Goal: Use online tool/utility: Utilize a website feature to perform a specific function

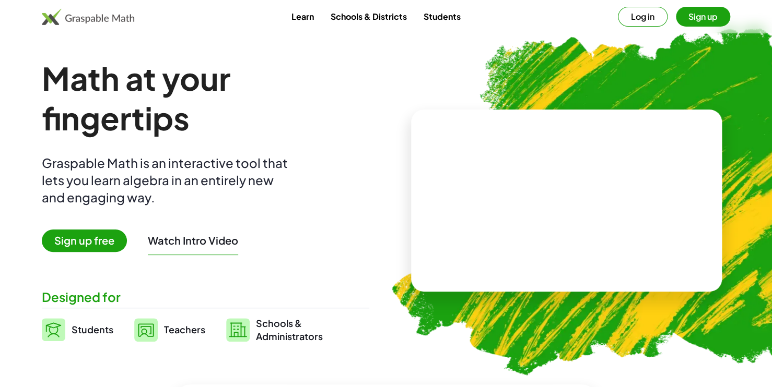
click at [652, 28] on div "Learn Schools & Districts Students Log in Sign up" at bounding box center [386, 16] width 772 height 33
click at [649, 24] on button "Log in" at bounding box center [643, 17] width 50 height 20
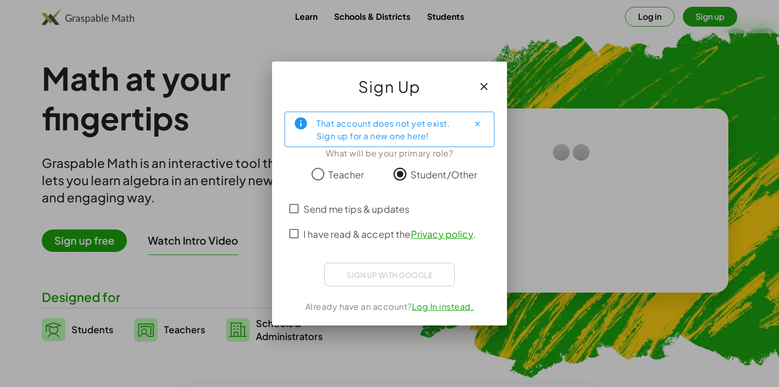
click at [330, 176] on span "Teacher" at bounding box center [346, 175] width 36 height 14
click at [393, 233] on span "I have read & accept the Privacy policy ." at bounding box center [389, 234] width 172 height 14
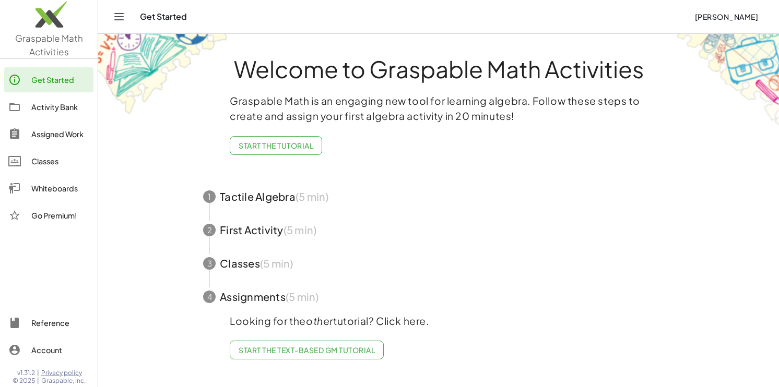
click at [80, 183] on div "Whiteboards" at bounding box center [60, 188] width 58 height 13
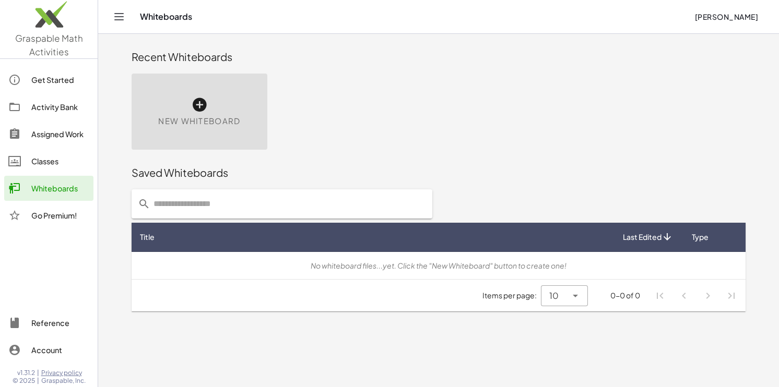
click at [217, 131] on div "New Whiteboard" at bounding box center [200, 112] width 136 height 76
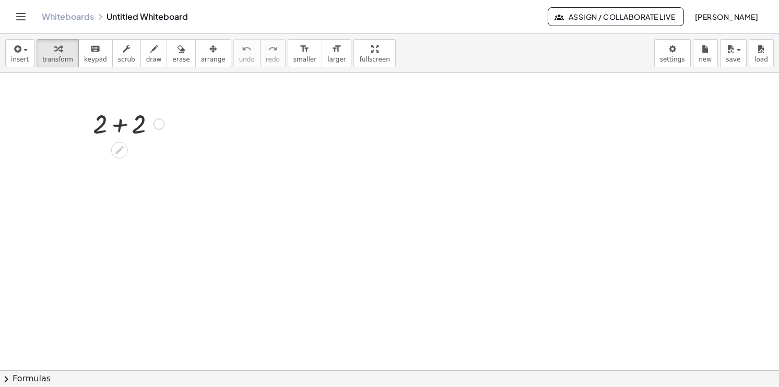
click at [137, 114] on div at bounding box center [129, 123] width 82 height 36
click at [119, 126] on div at bounding box center [129, 123] width 82 height 36
drag, startPoint x: 143, startPoint y: 156, endPoint x: 186, endPoint y: 159, distance: 43.4
click at [186, 159] on div "+ 2 + 2 4" at bounding box center [389, 371] width 779 height 596
drag, startPoint x: 170, startPoint y: 158, endPoint x: 376, endPoint y: 191, distance: 208.3
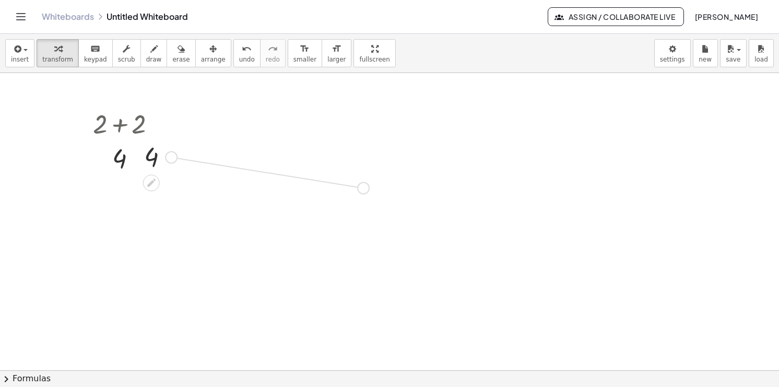
click at [376, 191] on div "+ 2 + 2 4 4" at bounding box center [389, 371] width 779 height 596
click at [341, 206] on icon at bounding box center [346, 211] width 11 height 11
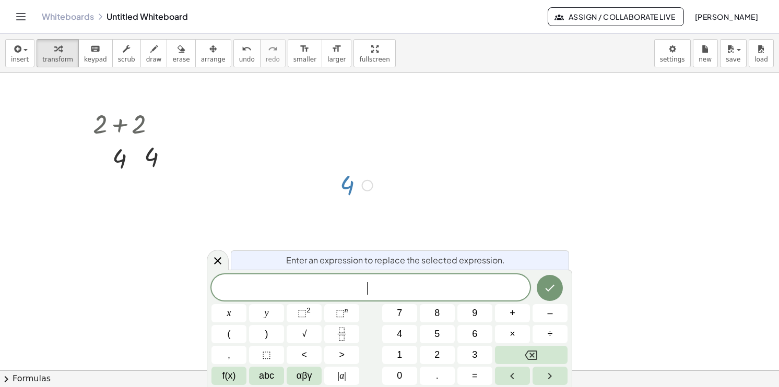
click at [194, 223] on div at bounding box center [389, 371] width 779 height 596
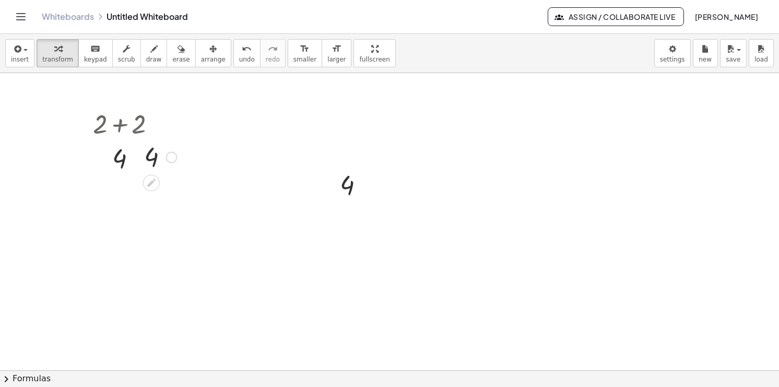
click at [155, 165] on div at bounding box center [160, 156] width 43 height 34
click at [154, 178] on icon at bounding box center [151, 183] width 11 height 11
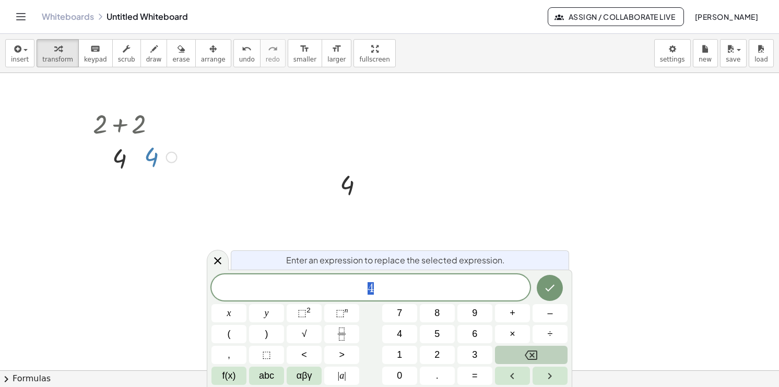
click at [528, 360] on icon "Backspace" at bounding box center [531, 355] width 13 height 9
click at [548, 298] on button "Done" at bounding box center [550, 288] width 26 height 26
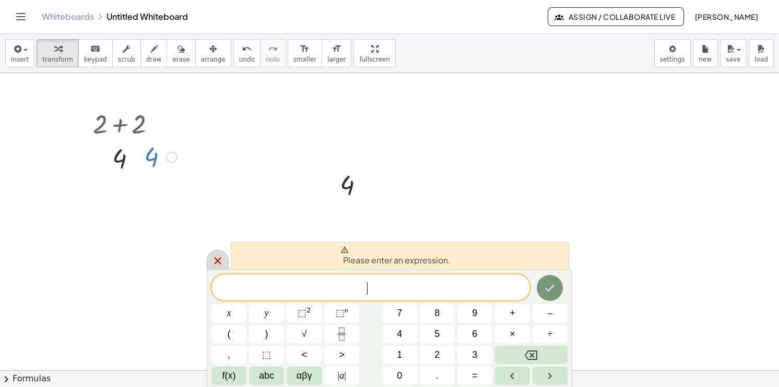
click at [227, 264] on div at bounding box center [218, 260] width 22 height 20
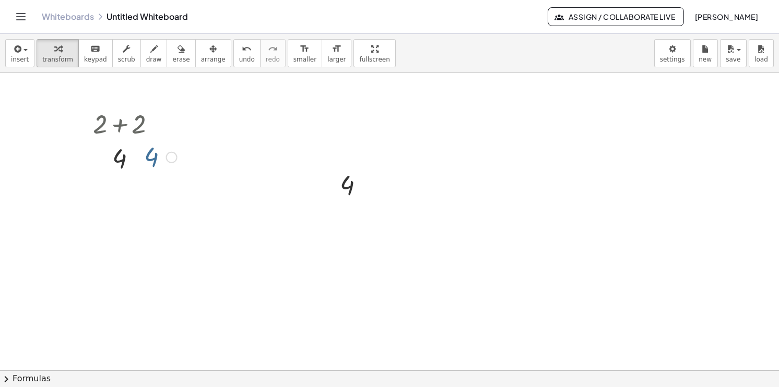
click at [228, 253] on div at bounding box center [389, 371] width 779 height 596
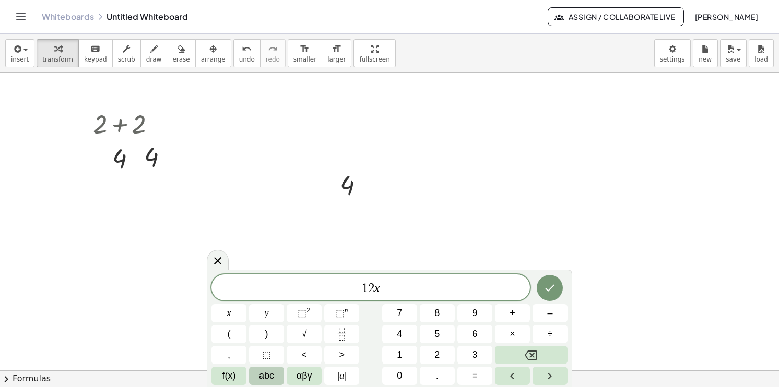
click at [253, 371] on button "abc" at bounding box center [266, 376] width 35 height 18
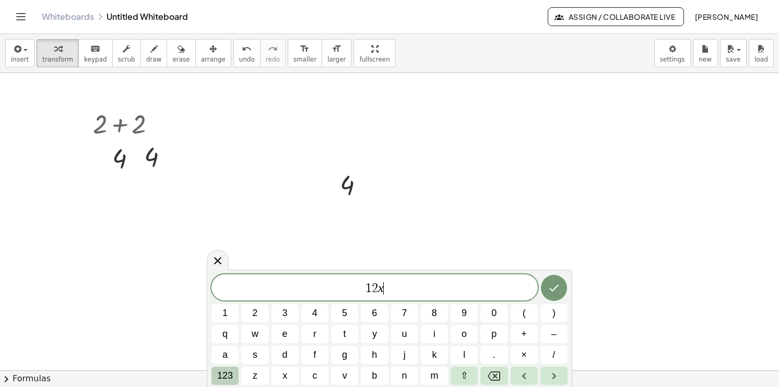
click at [229, 374] on span "123" at bounding box center [225, 376] width 16 height 14
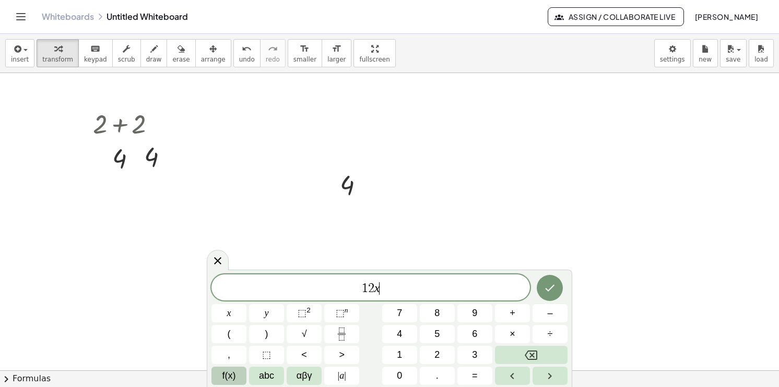
click at [232, 375] on span "f(x)" at bounding box center [229, 376] width 14 height 14
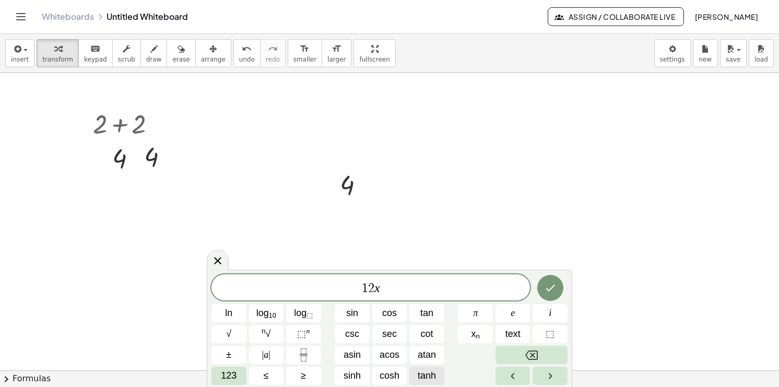
click at [431, 379] on span "tanh" at bounding box center [427, 376] width 18 height 14
click at [488, 339] on button "x n" at bounding box center [475, 334] width 35 height 18
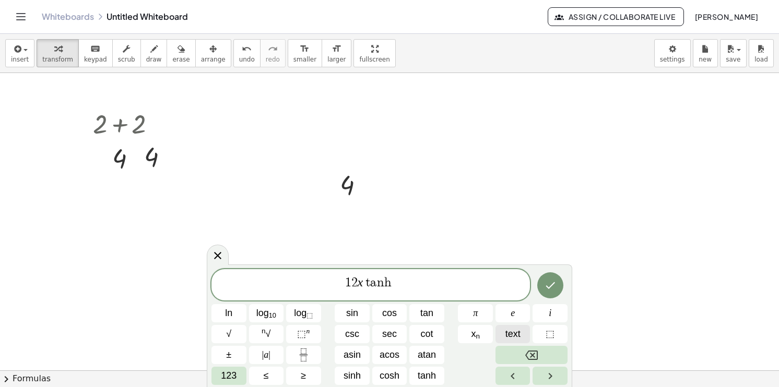
click at [509, 340] on span "text" at bounding box center [512, 334] width 15 height 14
click at [518, 352] on button "Backspace" at bounding box center [531, 355] width 72 height 18
click at [518, 351] on button "Backspace" at bounding box center [531, 355] width 72 height 18
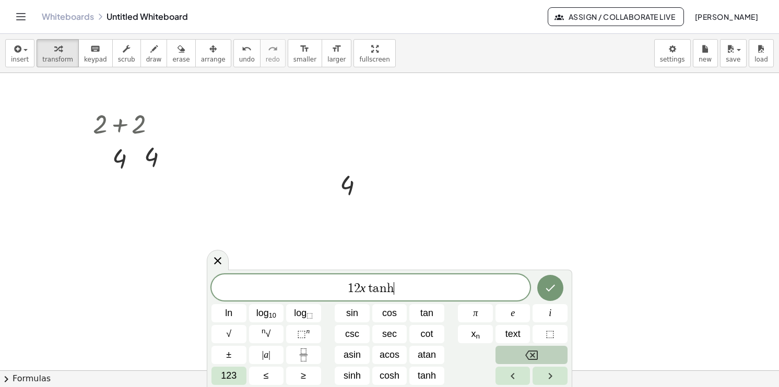
click at [518, 351] on button "Backspace" at bounding box center [531, 355] width 72 height 18
click at [512, 346] on div "1 2 x t ​ ln log 10 log ⬚ sin cos tan π e i √ n √ ⬚ n csc sec cot x n text ⬚ ± …" at bounding box center [389, 330] width 356 height 111
click at [513, 357] on button "Backspace" at bounding box center [531, 355] width 72 height 18
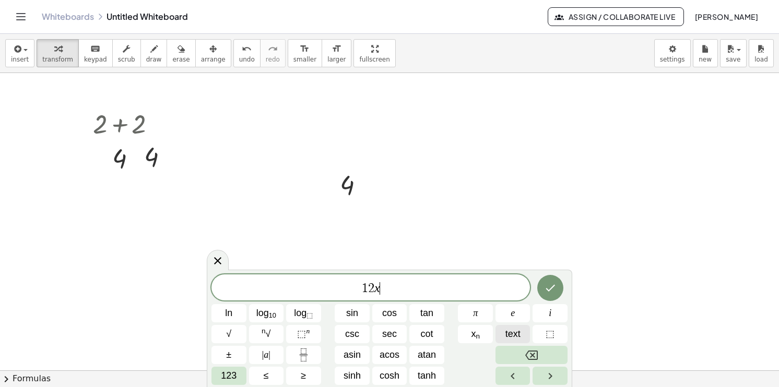
click at [509, 337] on span "text" at bounding box center [512, 334] width 15 height 14
click at [513, 350] on button "Backspace" at bounding box center [531, 355] width 72 height 18
click at [507, 336] on span "text" at bounding box center [512, 334] width 15 height 14
click at [517, 352] on button "Backspace" at bounding box center [531, 355] width 72 height 18
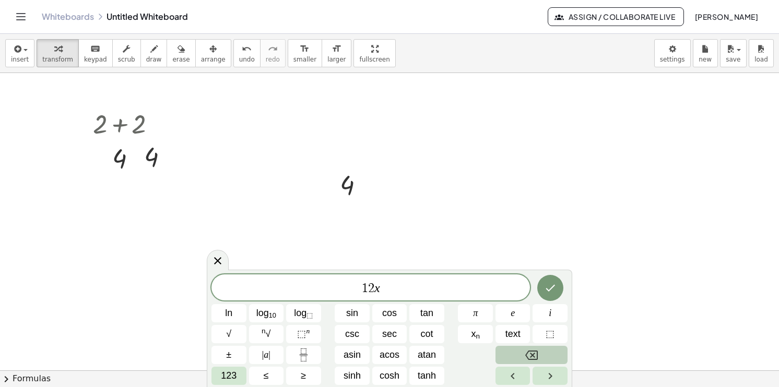
click at [517, 352] on button "Backspace" at bounding box center [531, 355] width 72 height 18
